Goal: Task Accomplishment & Management: Manage account settings

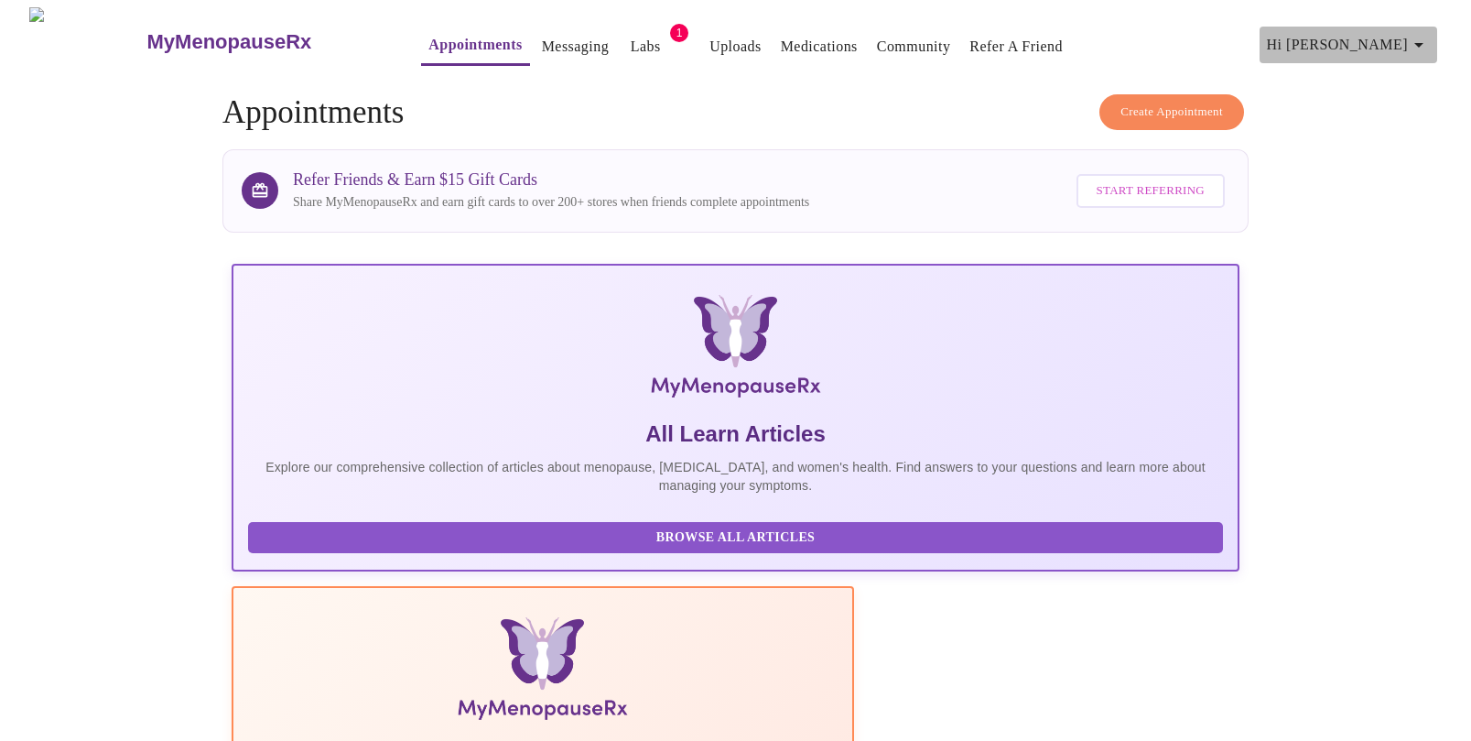
click at [1430, 34] on icon "button" at bounding box center [1419, 45] width 22 height 22
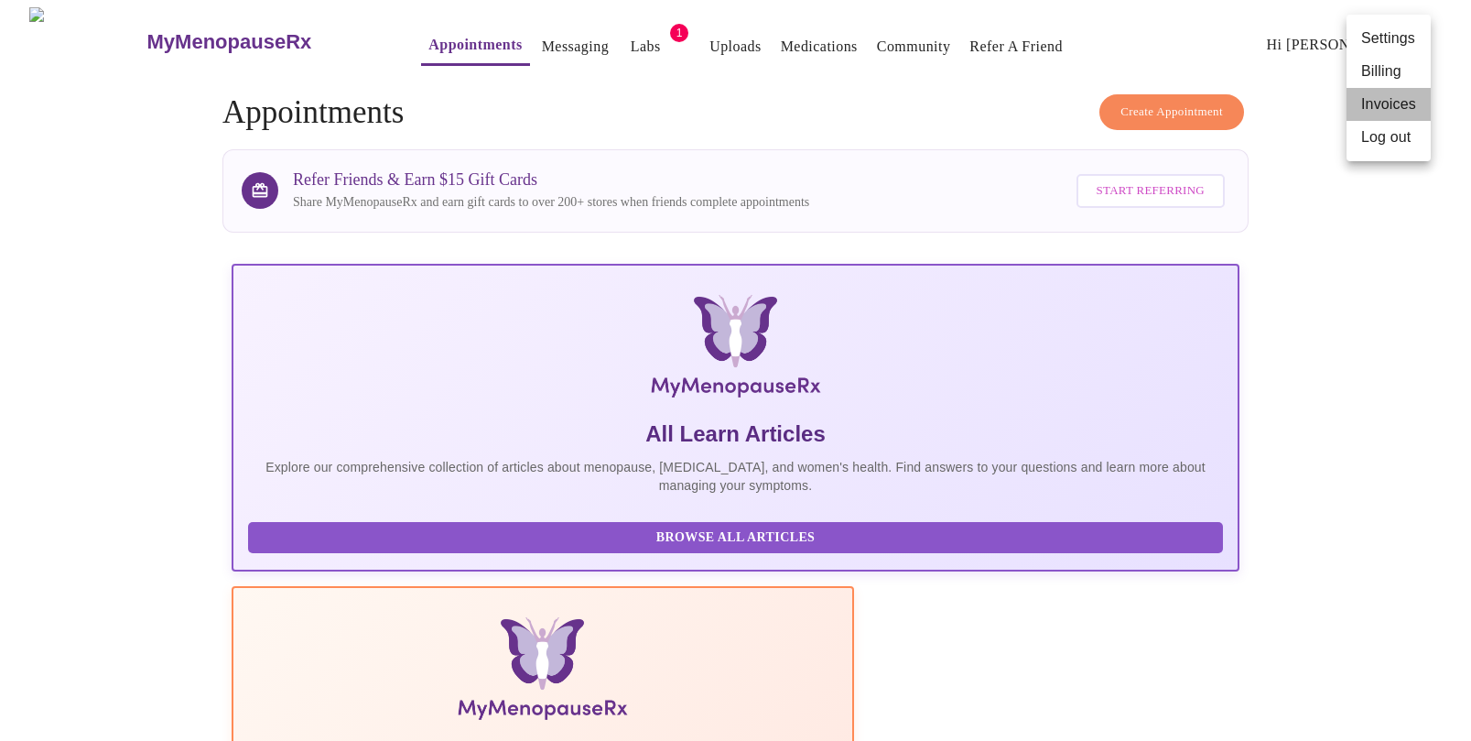
click at [1393, 98] on li "Invoices" at bounding box center [1389, 104] width 84 height 33
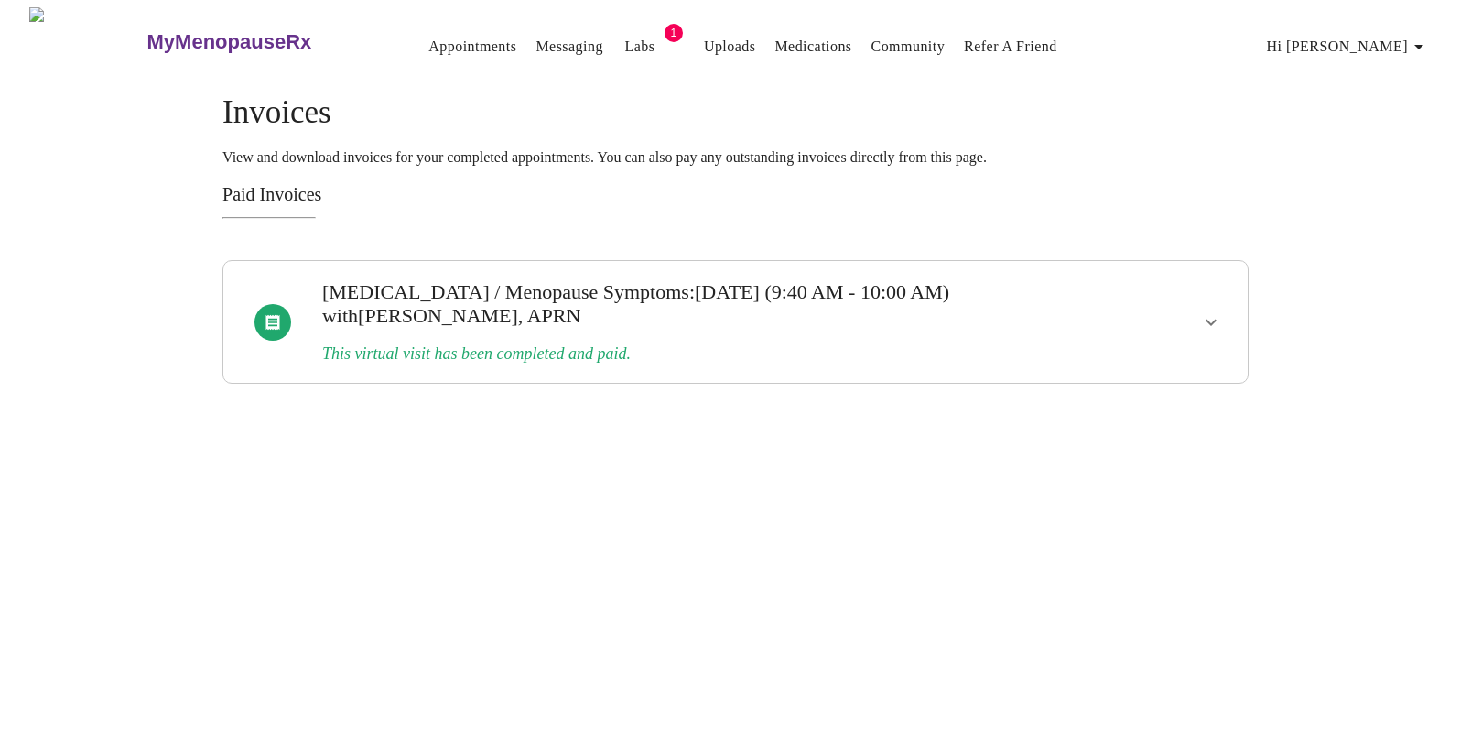
click at [1198, 322] on button "show more" at bounding box center [1211, 322] width 44 height 44
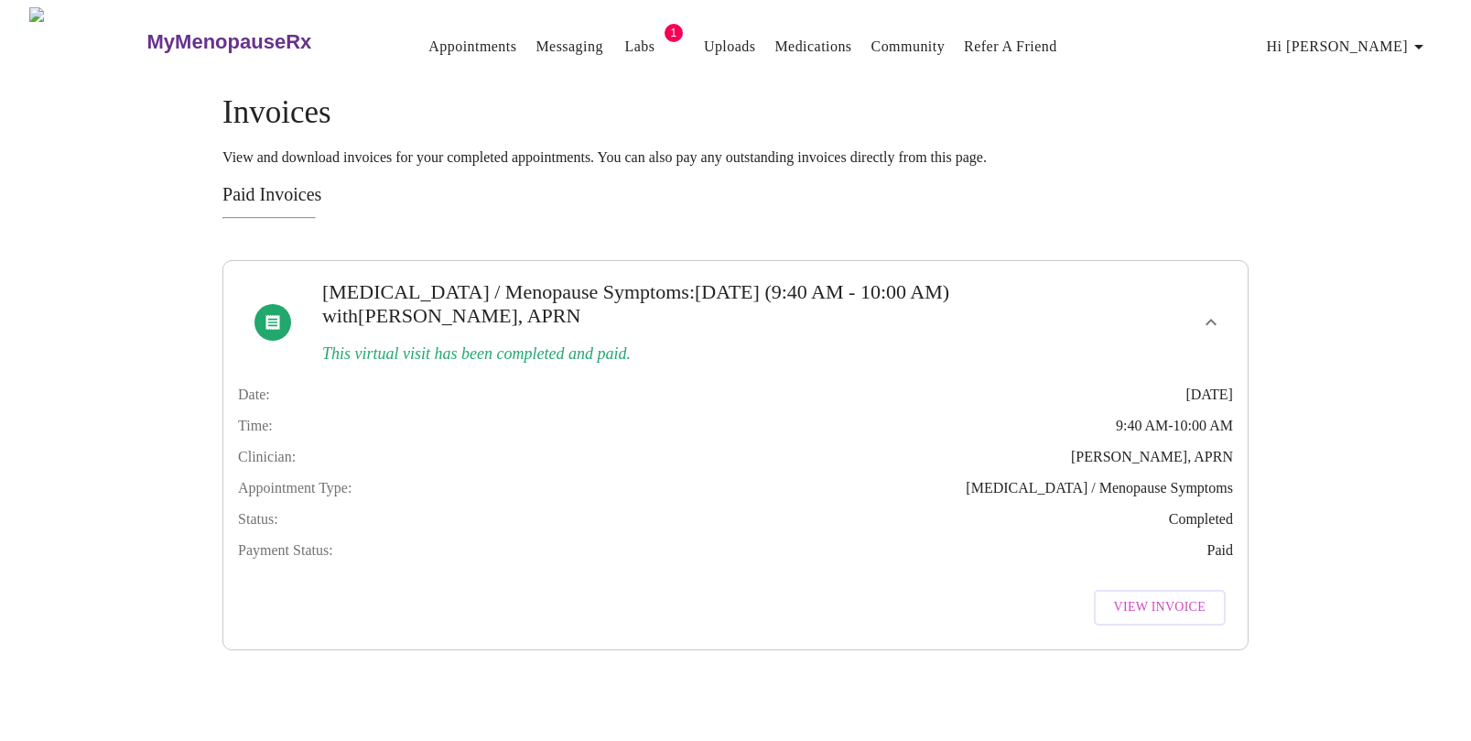
click at [1135, 619] on span "View Invoice" at bounding box center [1160, 607] width 92 height 23
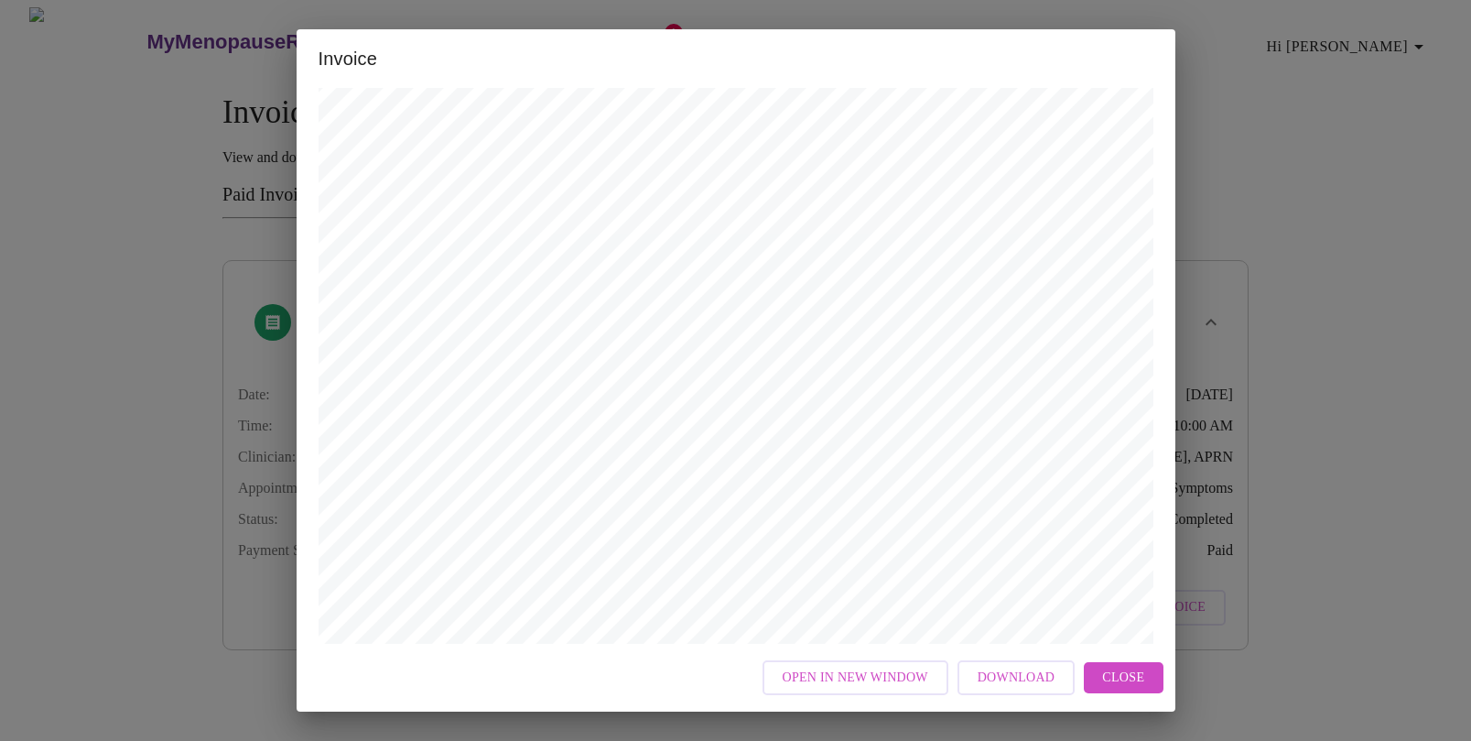
scroll to position [3, 0]
click at [1435, 220] on div "Invoice Appointment Receipt Appointment Number: 19627 Status: paid Date of Serv…" at bounding box center [735, 370] width 1471 height 741
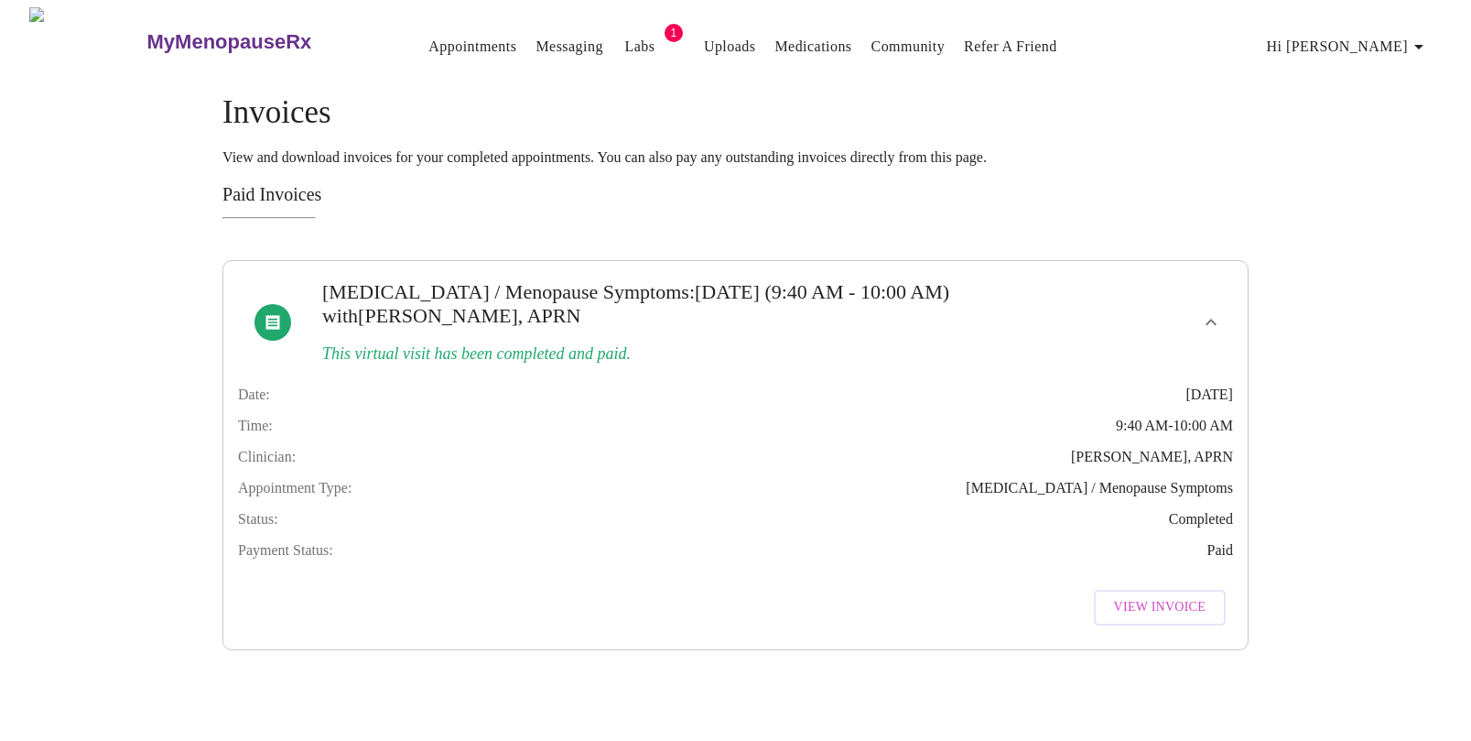
scroll to position [0, 0]
click at [1363, 42] on span "Hi [PERSON_NAME]" at bounding box center [1348, 47] width 163 height 26
click at [1367, 65] on li "Billing" at bounding box center [1389, 72] width 84 height 33
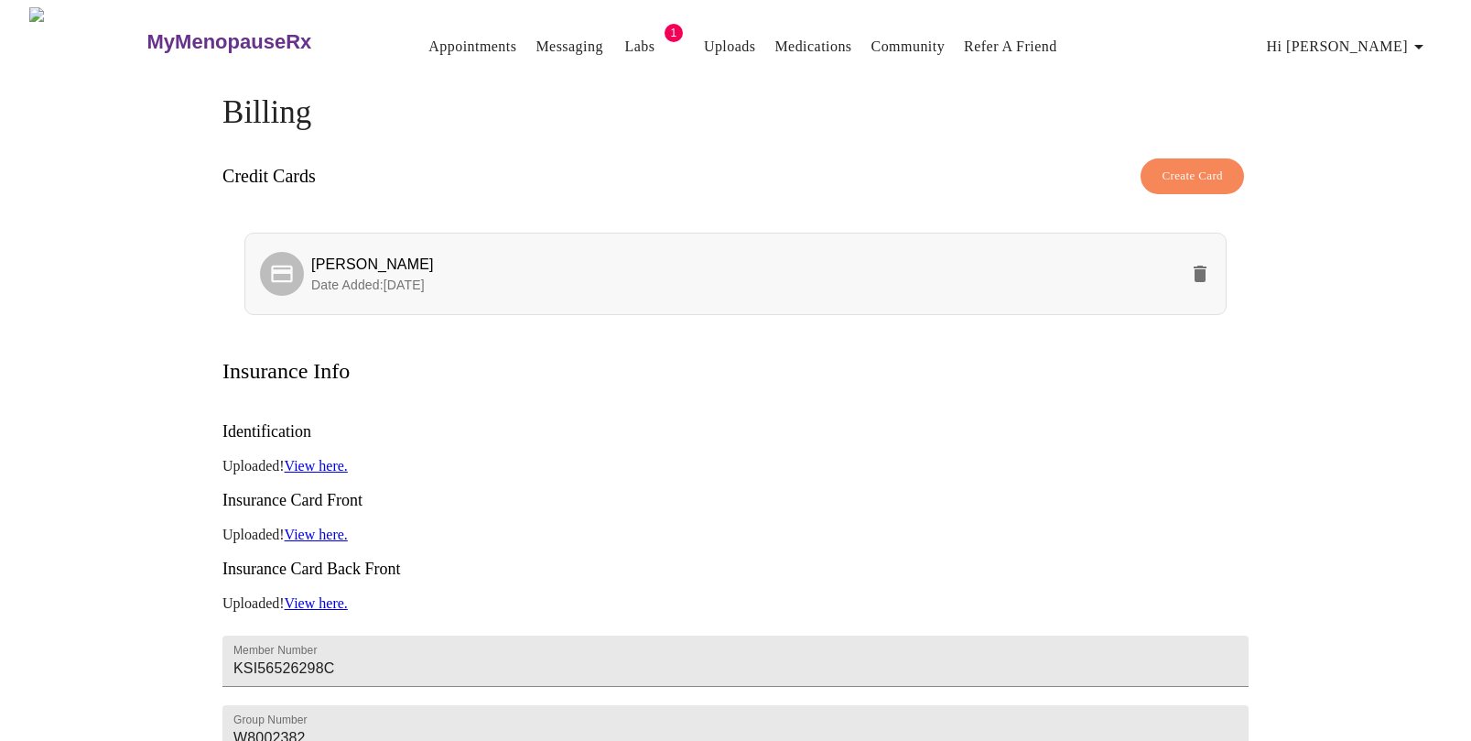
click at [330, 277] on span "Date Added: [DATE]" at bounding box center [368, 284] width 114 height 15
